Goal: Entertainment & Leisure: Consume media (video, audio)

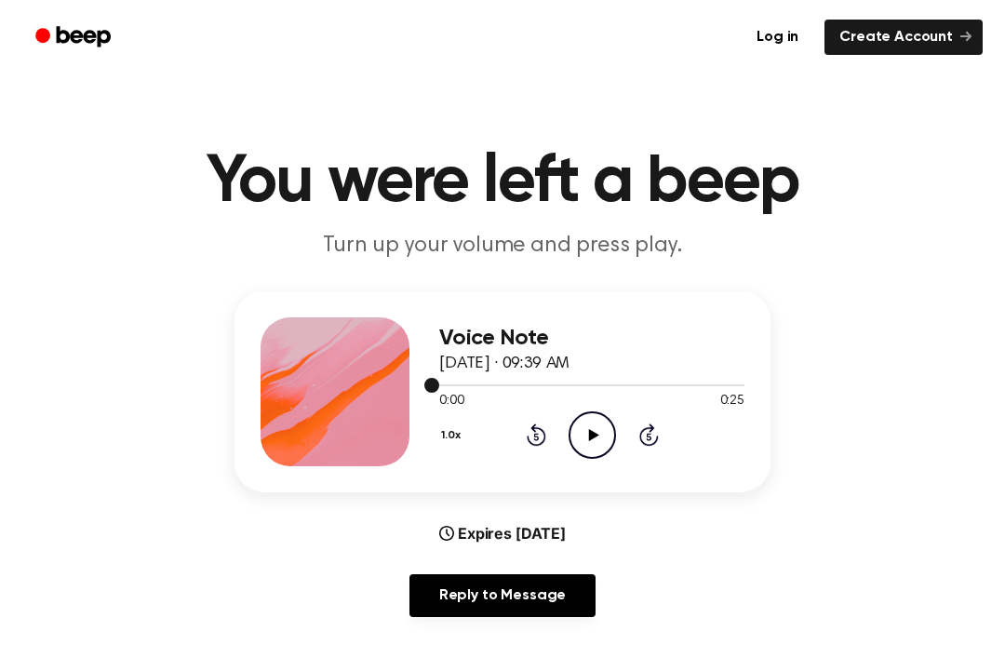
click at [590, 389] on div at bounding box center [591, 384] width 305 height 15
click at [592, 434] on icon at bounding box center [593, 435] width 10 height 12
click at [581, 432] on icon "Pause Audio" at bounding box center [592, 435] width 47 height 47
click at [533, 442] on icon "Rewind 5 seconds" at bounding box center [536, 435] width 20 height 24
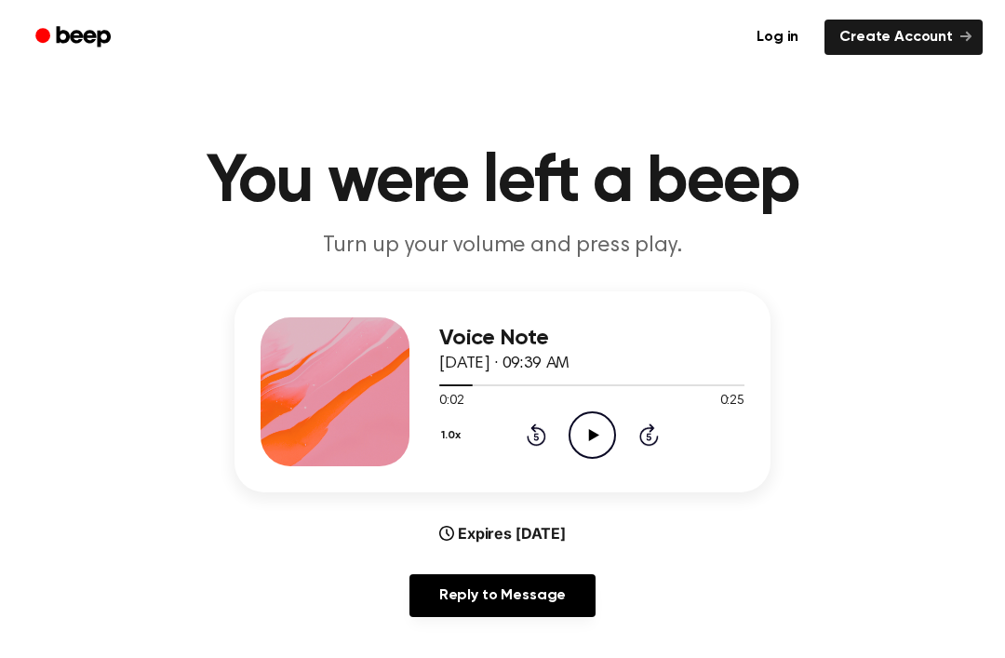
click at [528, 439] on icon at bounding box center [537, 435] width 20 height 22
click at [545, 431] on icon at bounding box center [537, 435] width 20 height 22
click at [648, 440] on icon at bounding box center [648, 437] width 5 height 7
click at [527, 438] on icon at bounding box center [537, 435] width 20 height 22
click at [533, 440] on icon "Rewind 5 seconds" at bounding box center [536, 435] width 20 height 24
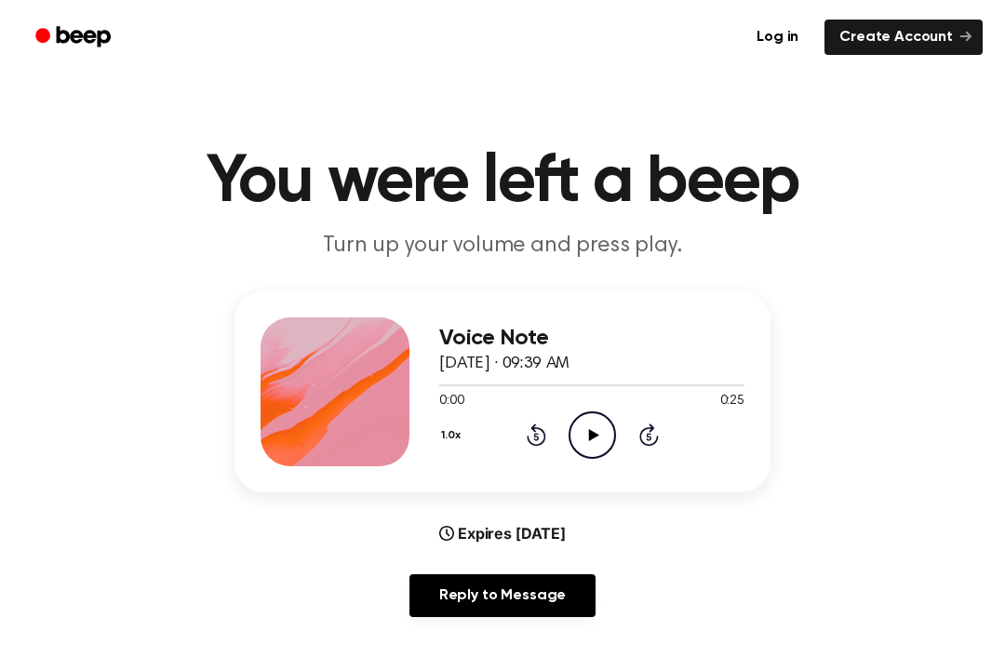
click at [595, 426] on icon "Play Audio" at bounding box center [592, 435] width 47 height 47
click at [587, 440] on icon "Play Audio" at bounding box center [592, 435] width 47 height 47
